Goal: Navigation & Orientation: Find specific page/section

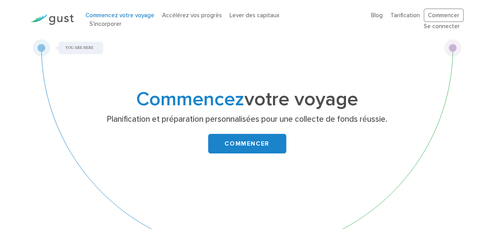
click at [448, 59] on div "Commencez votre voyage Planification et préparation personnalisées pour une col…" at bounding box center [247, 150] width 429 height 222
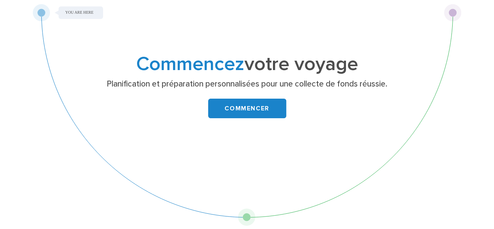
scroll to position [37, 0]
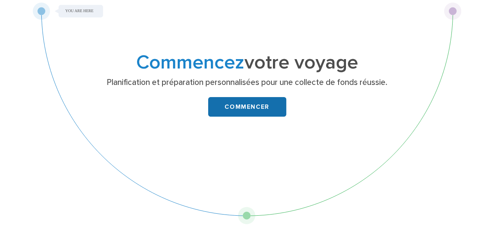
click at [258, 106] on font "COMMENCER" at bounding box center [247, 107] width 45 height 8
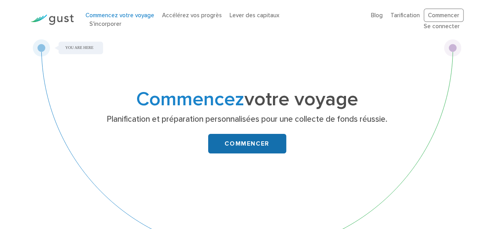
scroll to position [0, 0]
click at [247, 19] on font "Lever des capitaux" at bounding box center [255, 15] width 50 height 7
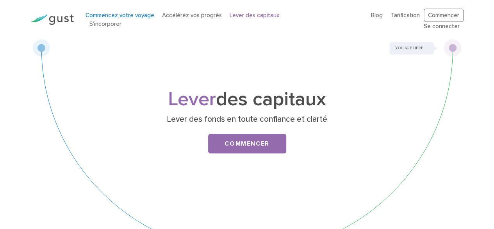
click at [117, 19] on font "Commencez votre voyage" at bounding box center [120, 15] width 69 height 7
click at [36, 23] on img at bounding box center [51, 19] width 43 height 11
